Goal: Transaction & Acquisition: Purchase product/service

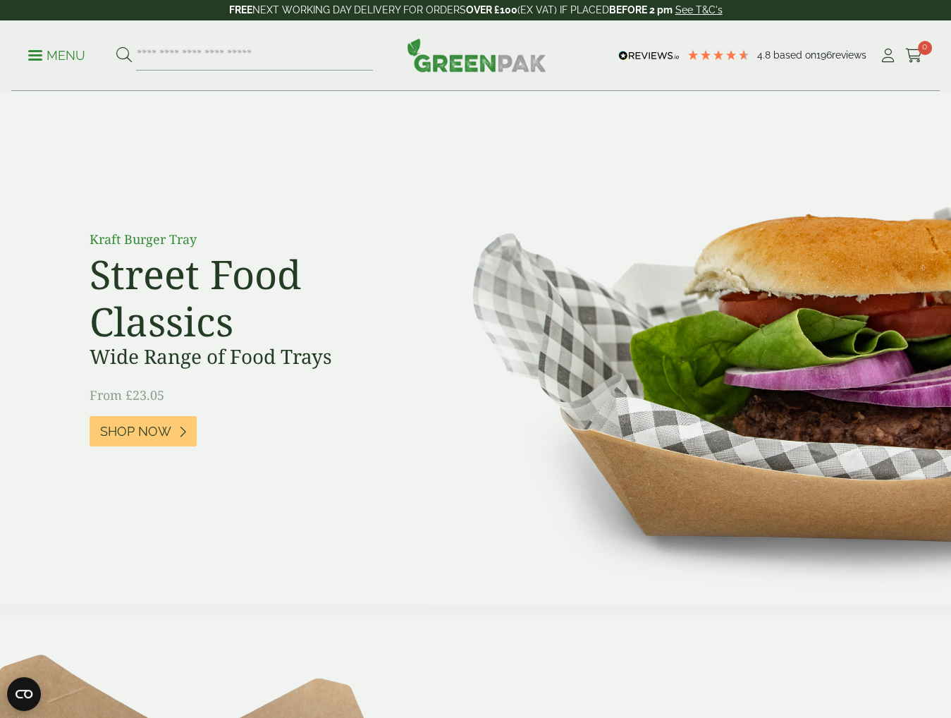
click at [48, 52] on p "Menu" at bounding box center [56, 55] width 57 height 17
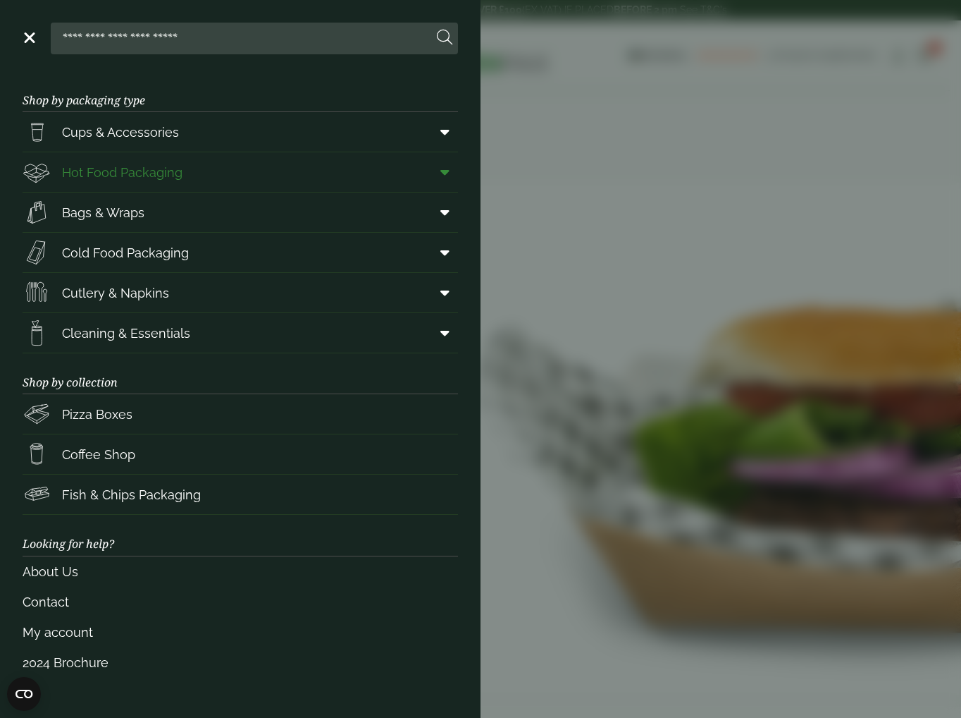
click at [448, 168] on icon at bounding box center [445, 172] width 9 height 14
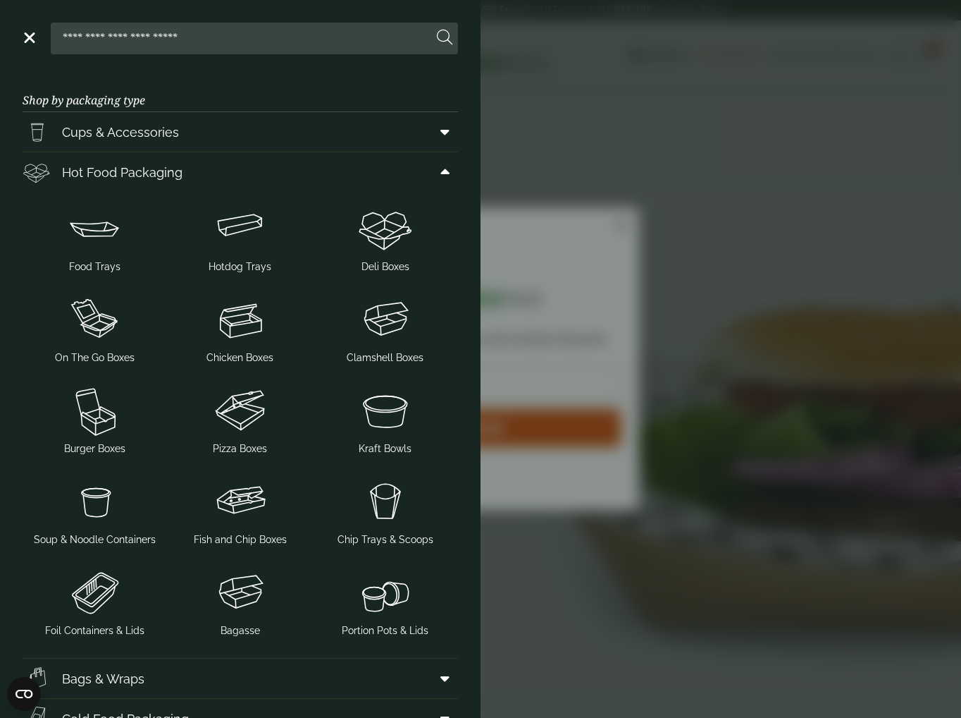
scroll to position [70, 0]
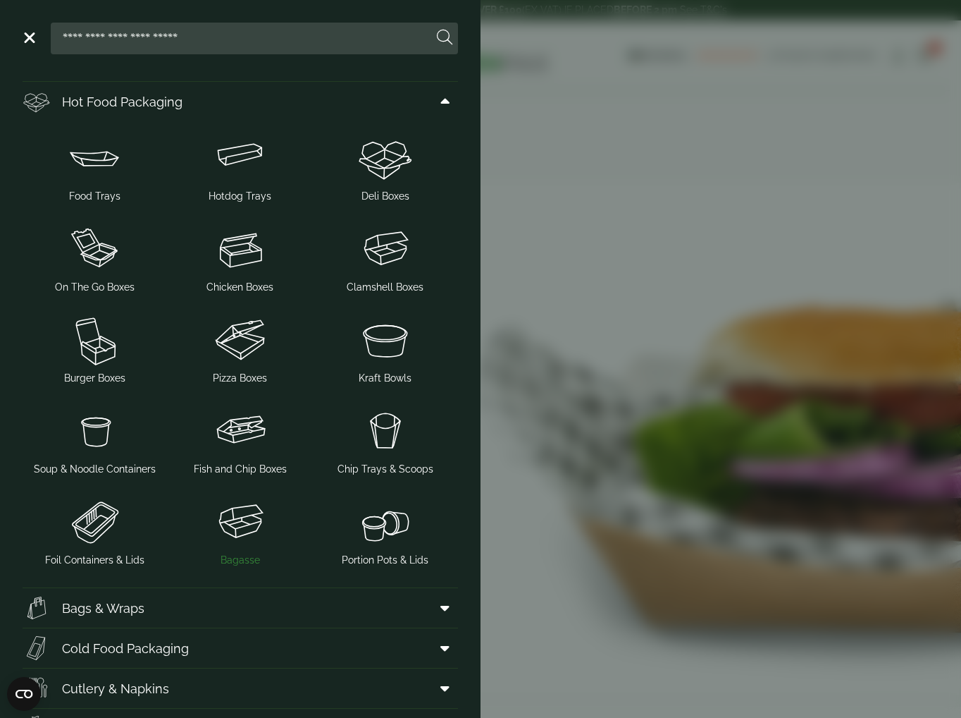
click at [235, 536] on img at bounding box center [240, 521] width 134 height 56
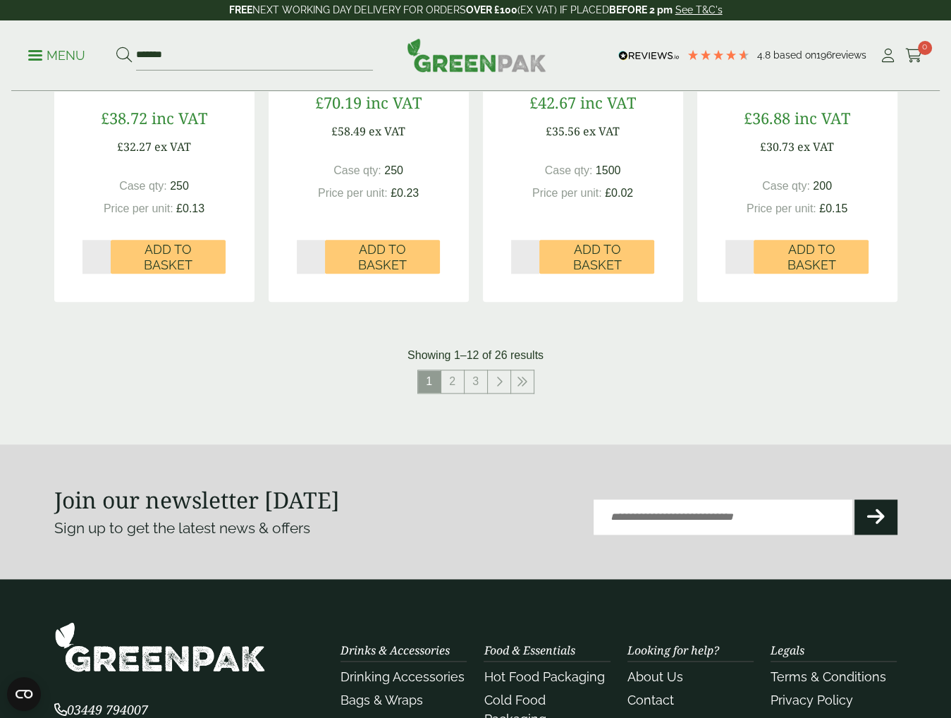
scroll to position [1480, 0]
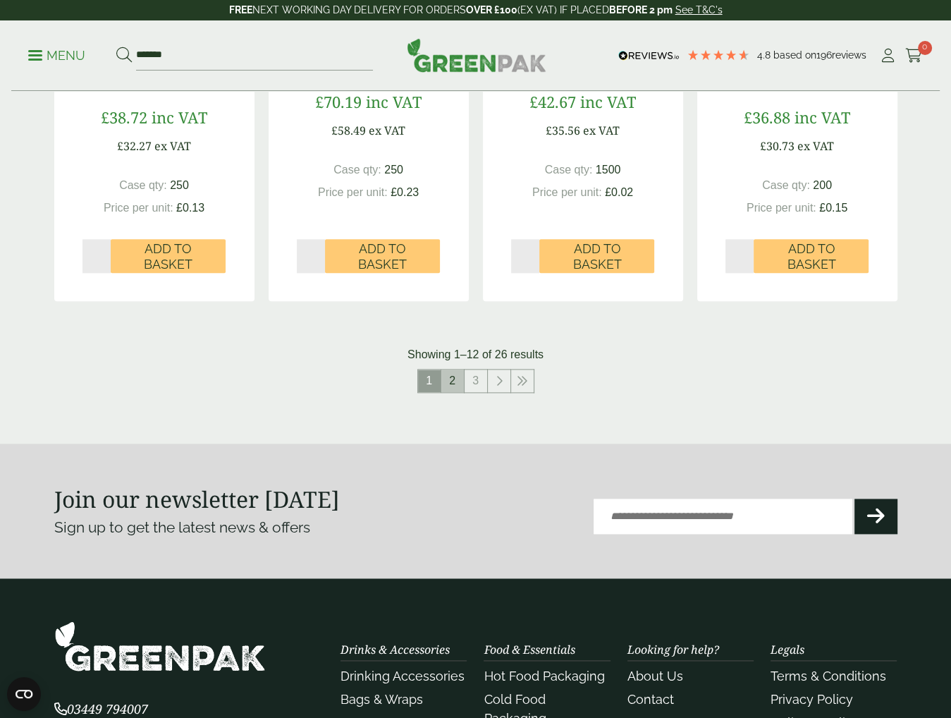
click at [455, 379] on link "2" at bounding box center [452, 380] width 23 height 23
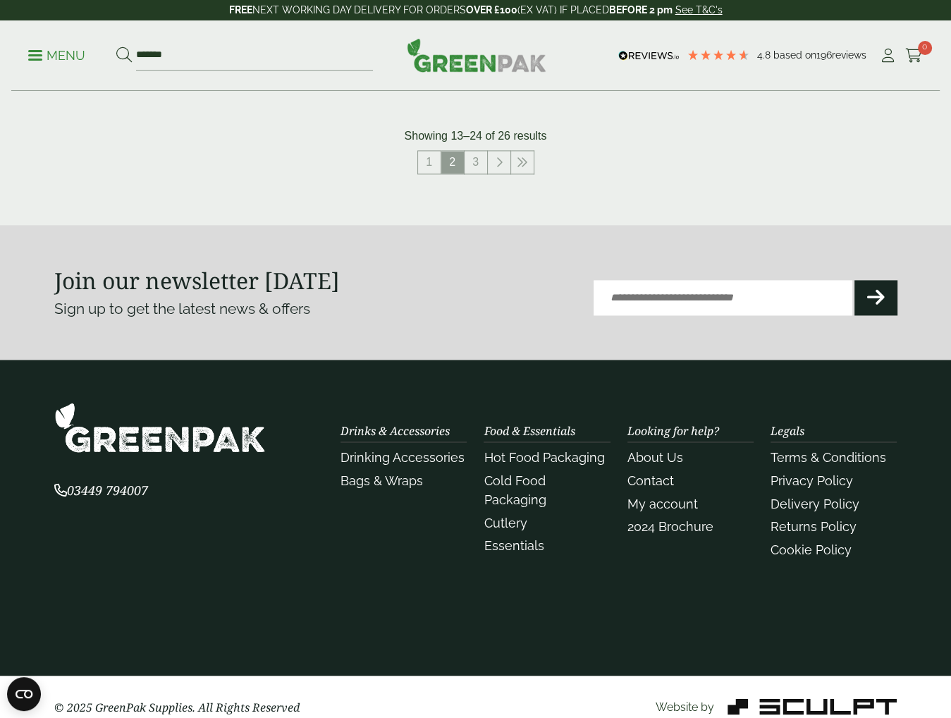
scroll to position [1718, 0]
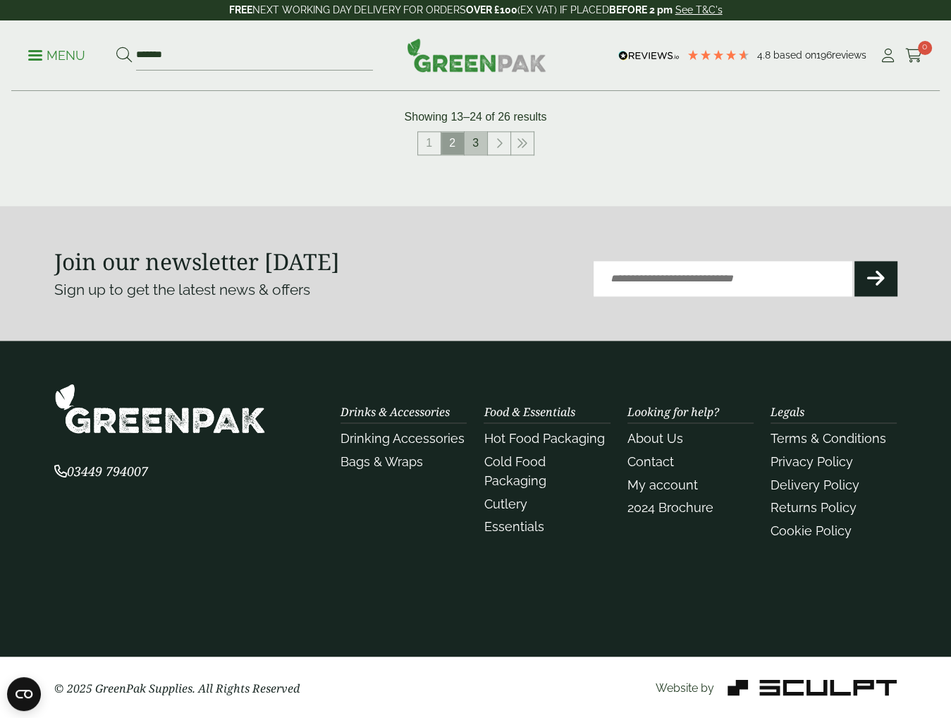
click at [476, 144] on link "3" at bounding box center [475, 143] width 23 height 23
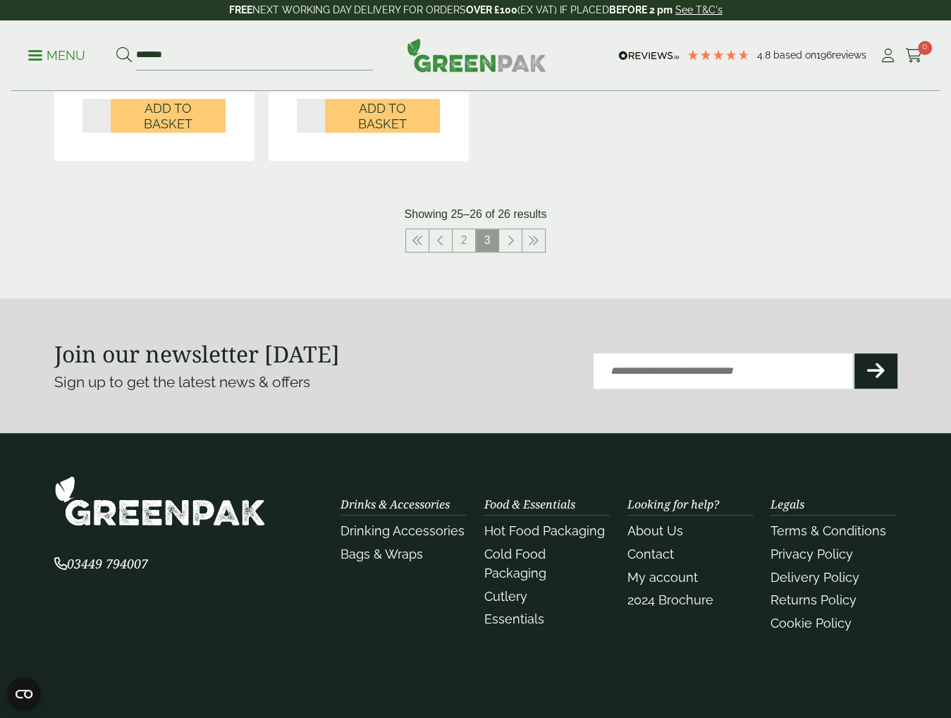
scroll to position [705, 0]
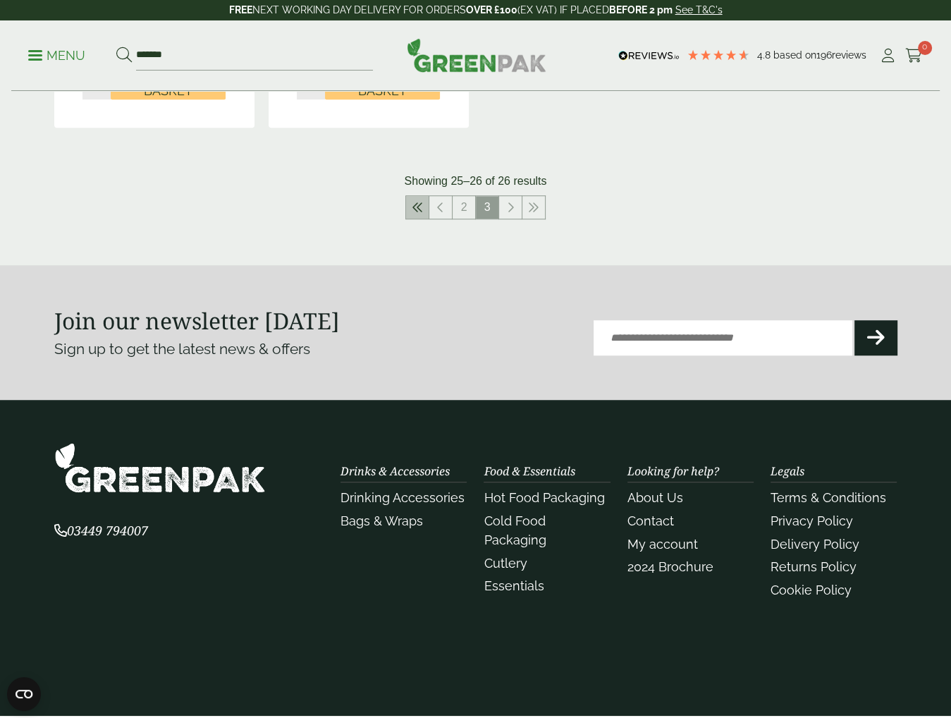
click at [426, 209] on link at bounding box center [417, 207] width 23 height 23
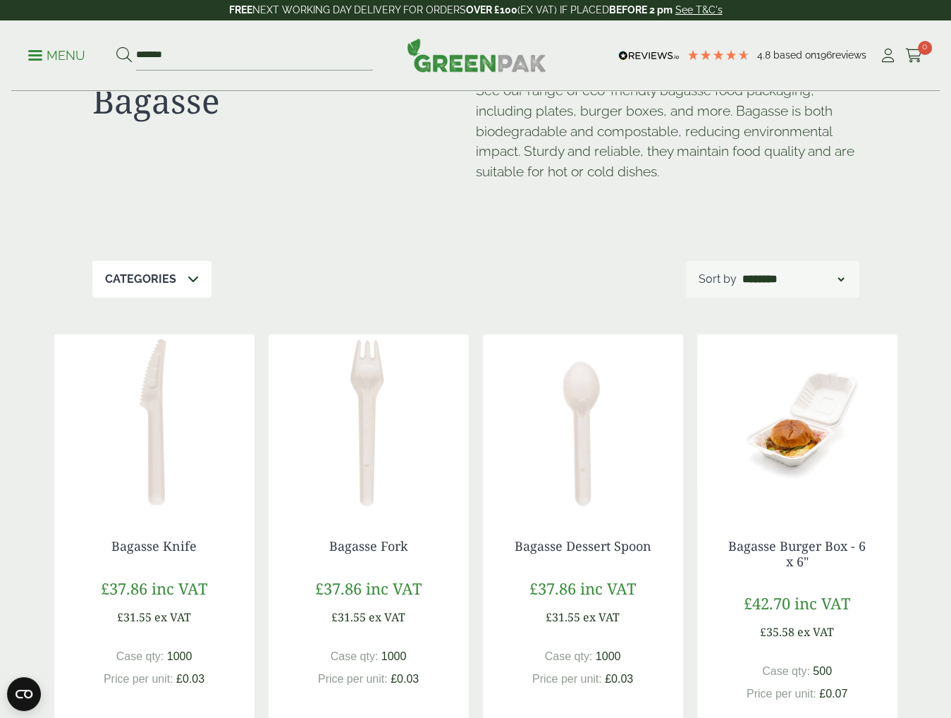
scroll to position [141, 0]
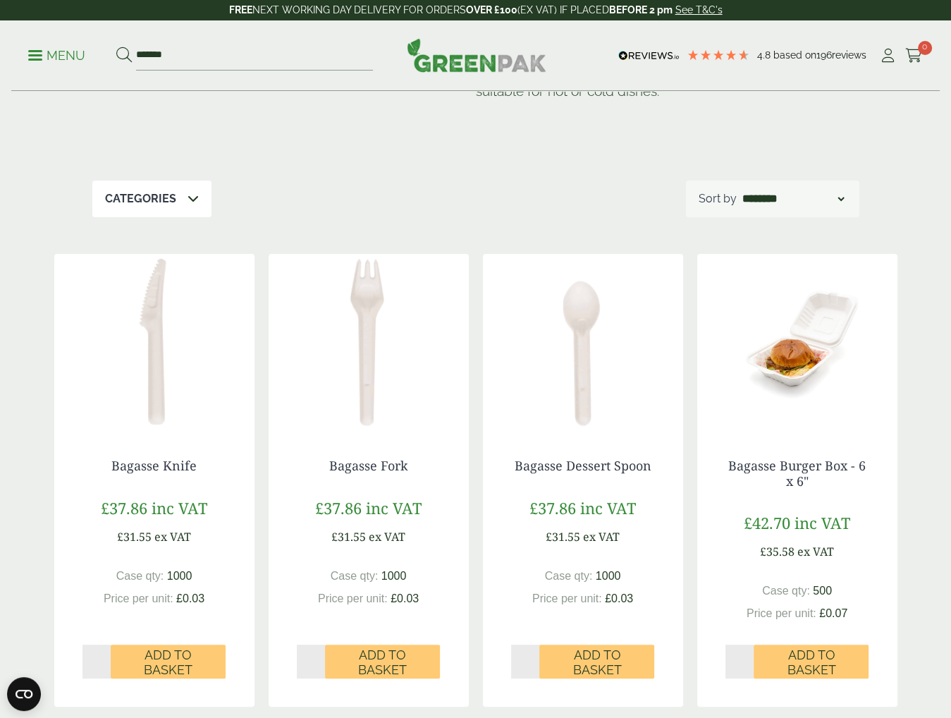
click at [784, 324] on img at bounding box center [797, 342] width 200 height 176
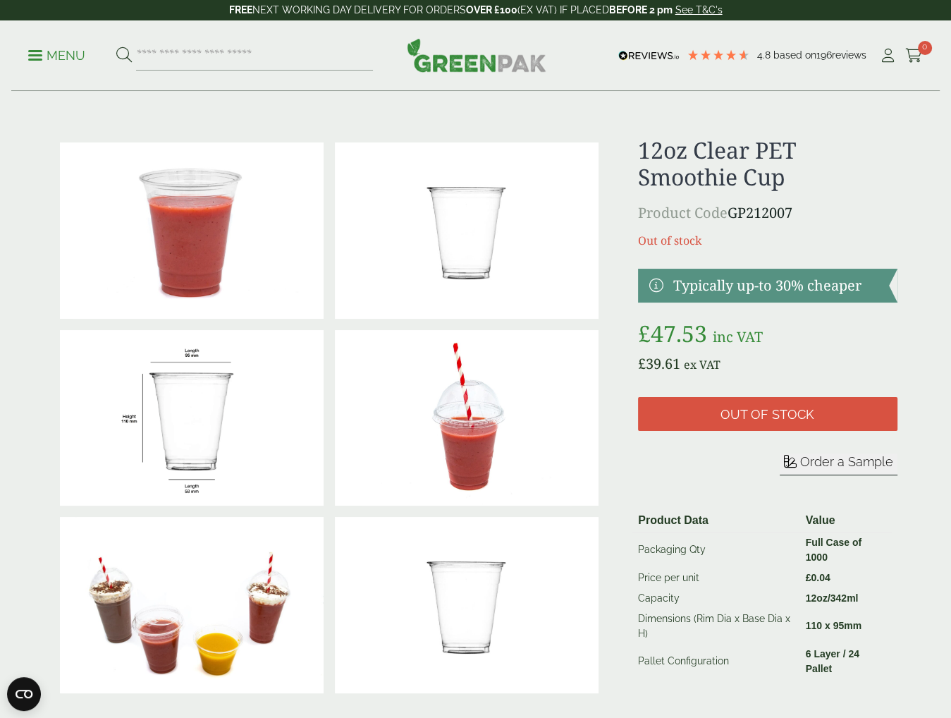
click at [872, 153] on h1 "12oz Clear PET Smoothie Cup" at bounding box center [767, 164] width 259 height 54
click at [808, 535] on td "Full Case of 1000" at bounding box center [846, 549] width 92 height 36
click at [804, 545] on td "Full Case of 1000" at bounding box center [846, 549] width 92 height 36
click at [812, 544] on strong "Full Case of 1000" at bounding box center [834, 549] width 56 height 26
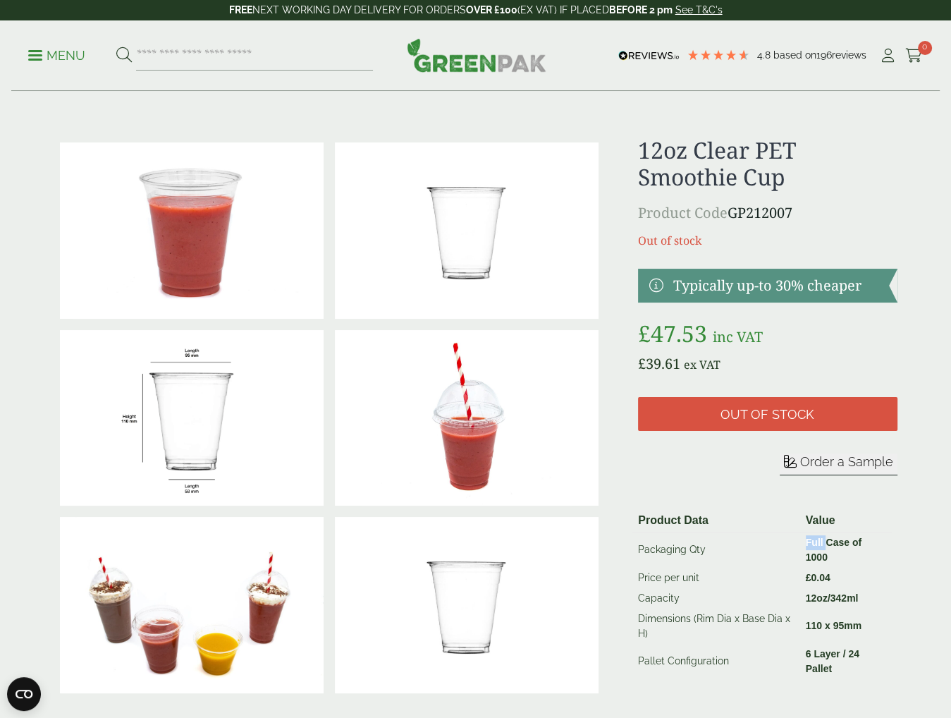
click at [812, 544] on strong "Full Case of 1000" at bounding box center [834, 549] width 56 height 26
click at [902, 538] on div at bounding box center [476, 419] width 860 height 565
click at [861, 540] on strong "Full Case of 1000" at bounding box center [834, 549] width 56 height 26
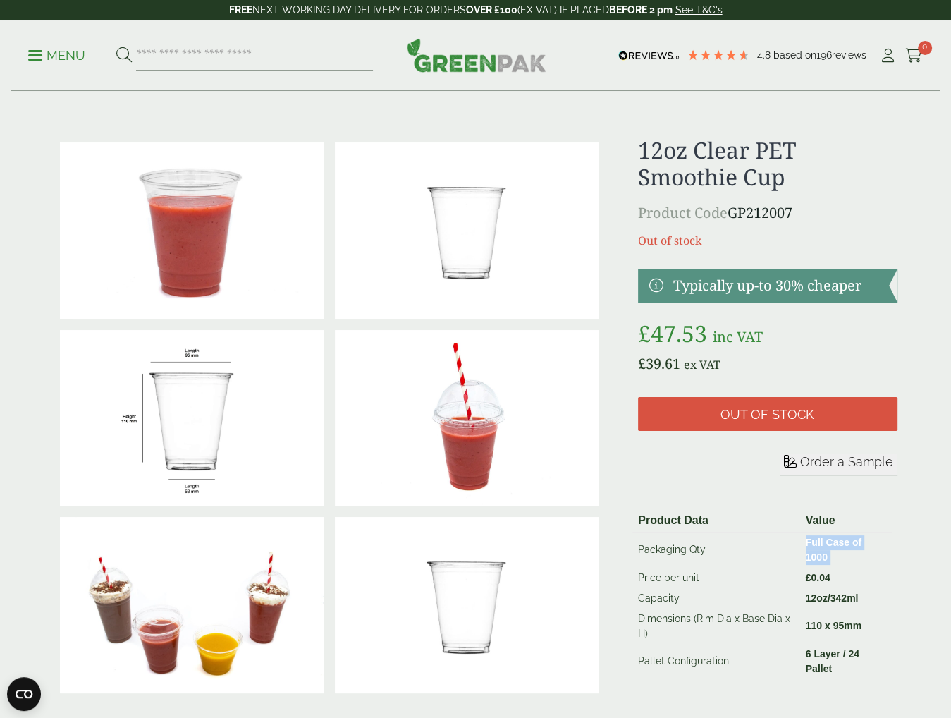
click at [861, 540] on strong "Full Case of 1000" at bounding box center [834, 549] width 56 height 26
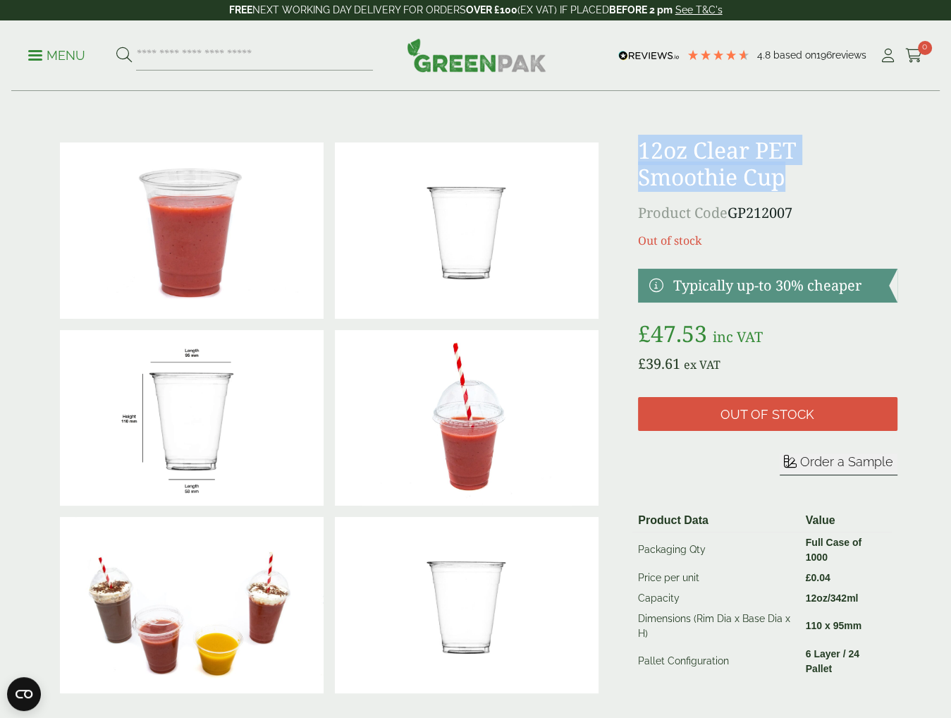
drag, startPoint x: 792, startPoint y: 179, endPoint x: 632, endPoint y: 156, distance: 161.0
click at [632, 156] on div at bounding box center [476, 419] width 860 height 565
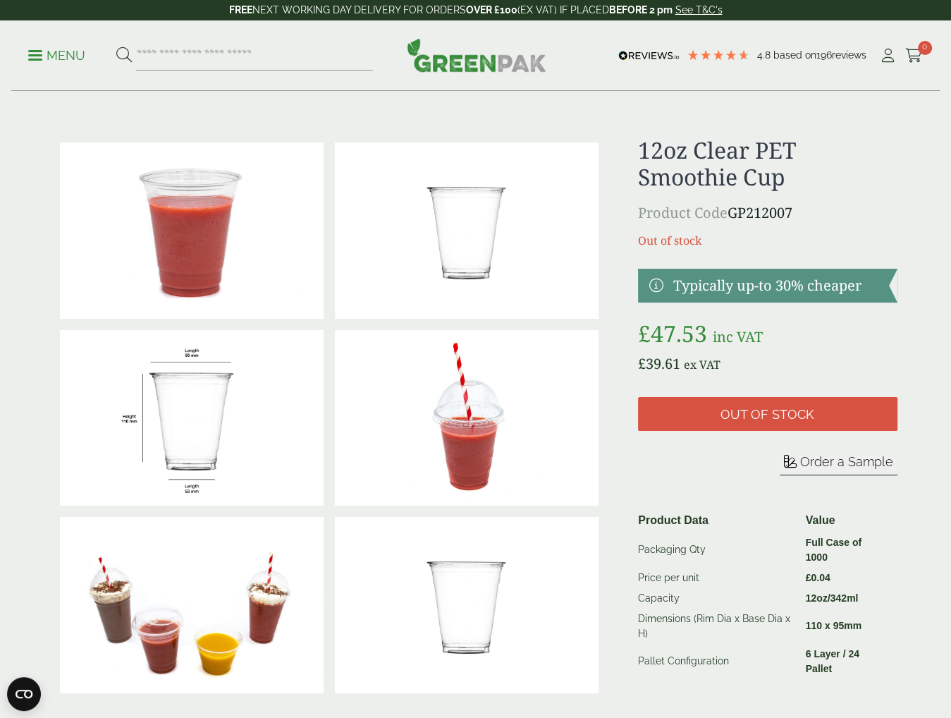
click at [798, 214] on p "Product Code GP212007" at bounding box center [767, 212] width 259 height 21
drag, startPoint x: 797, startPoint y: 209, endPoint x: 638, endPoint y: 144, distance: 172.3
click at [638, 144] on div "12oz Clear PET Smoothie Cup Product Code GP212007 Out of stock Typically up-to …" at bounding box center [767, 419] width 259 height 565
click at [728, 235] on p "Out of stock" at bounding box center [767, 240] width 259 height 17
drag, startPoint x: 702, startPoint y: 240, endPoint x: 636, endPoint y: 156, distance: 106.5
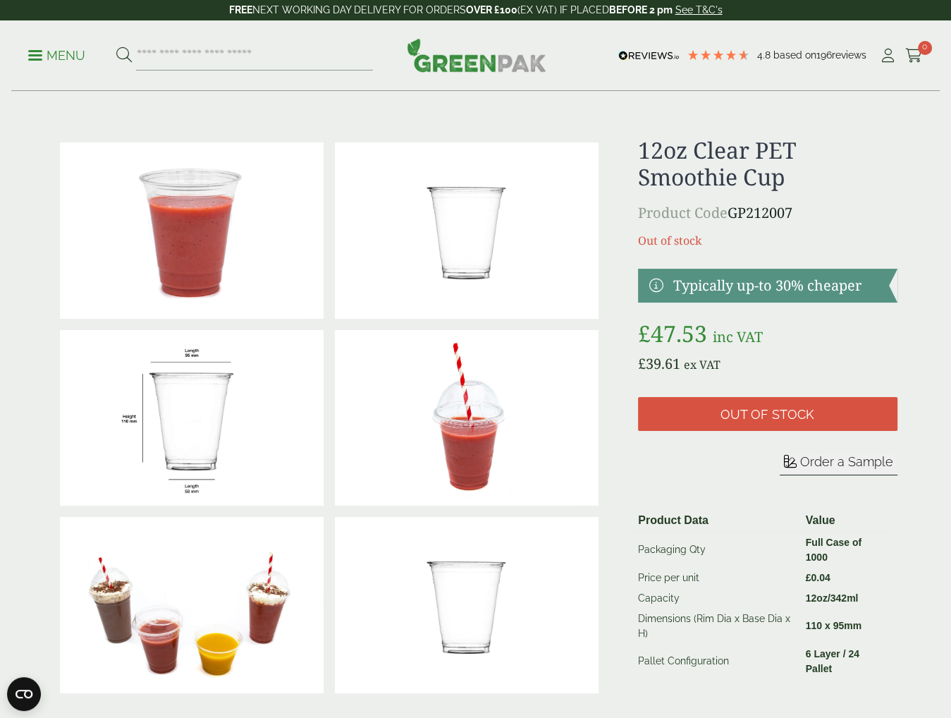
click at [636, 156] on div at bounding box center [476, 419] width 860 height 565
click at [721, 244] on p "Out of stock" at bounding box center [767, 240] width 259 height 17
drag, startPoint x: 699, startPoint y: 240, endPoint x: 637, endPoint y: 144, distance: 114.2
click at [638, 144] on div "12oz Clear PET Smoothie Cup Product Code GP212007 Out of stock Typically up-to …" at bounding box center [767, 419] width 259 height 565
click at [705, 238] on p "Out of stock" at bounding box center [767, 240] width 259 height 17
